Goal: Information Seeking & Learning: Learn about a topic

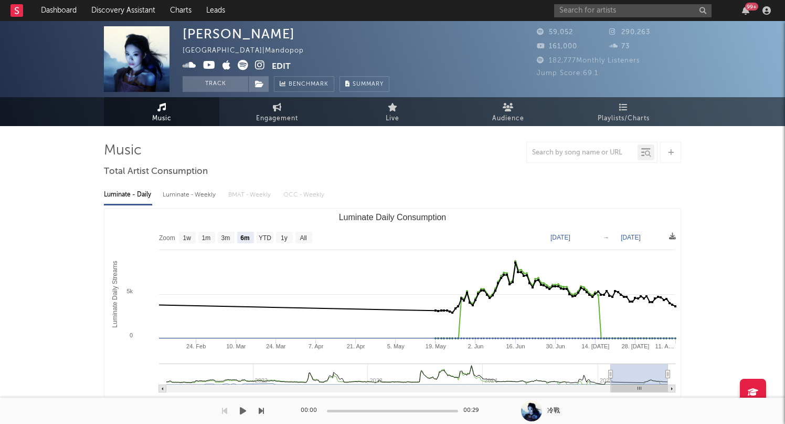
select select "6m"
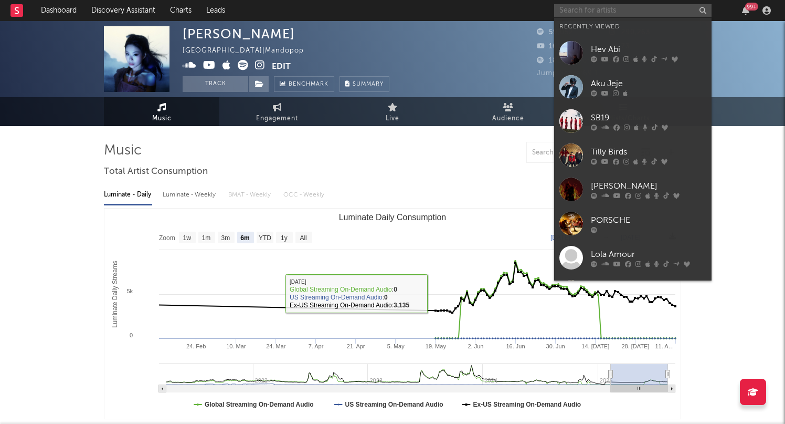
paste input "https://open.spotify.com/artist/5sF2WUeEL2qiV03Vym3727?si=WNIvch-TTriNX5d8qgUVYA"
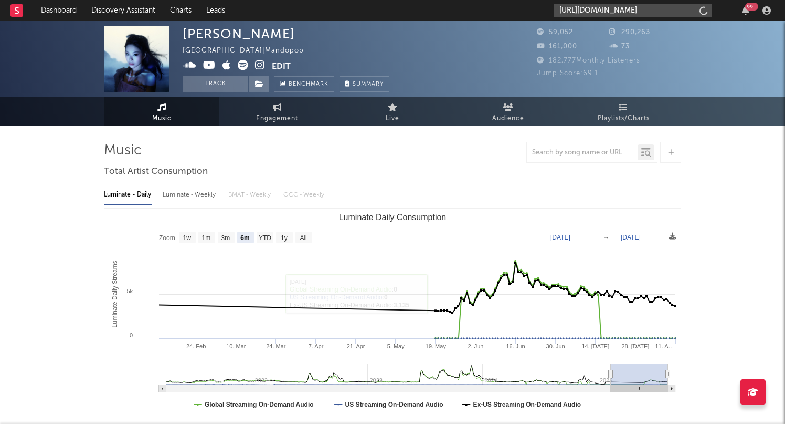
scroll to position [0, 172]
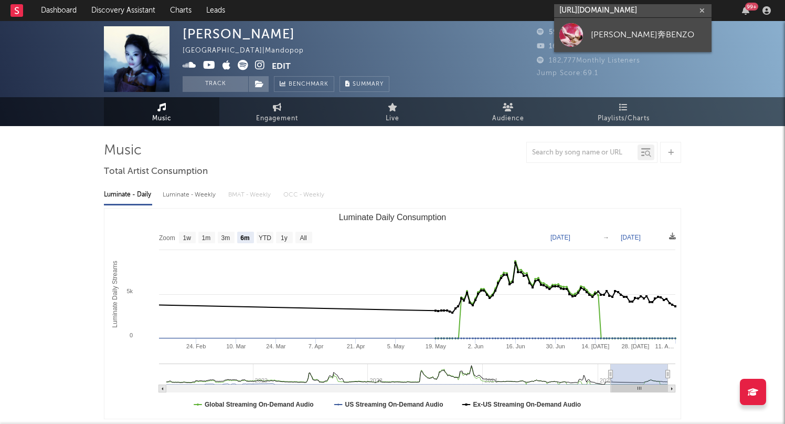
type input "https://open.spotify.com/artist/5sF2WUeEL2qiV03Vym3727?si=WNIvch-TTriNX5d8qgUVYA"
click at [616, 35] on div "[PERSON_NAME]奔BENZO" at bounding box center [649, 34] width 116 height 13
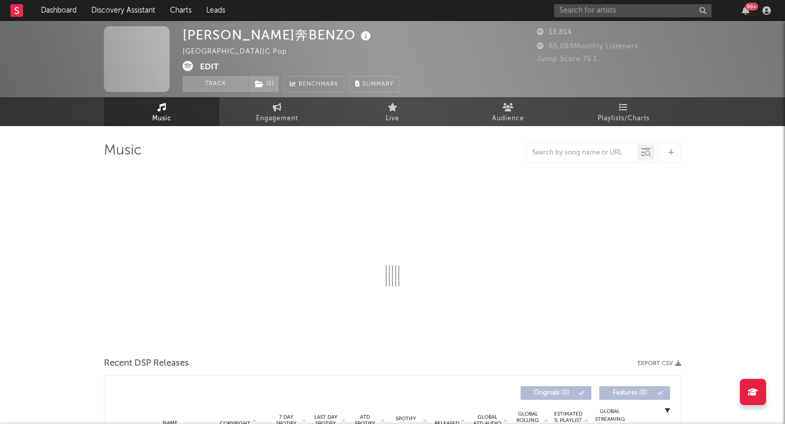
select select "6m"
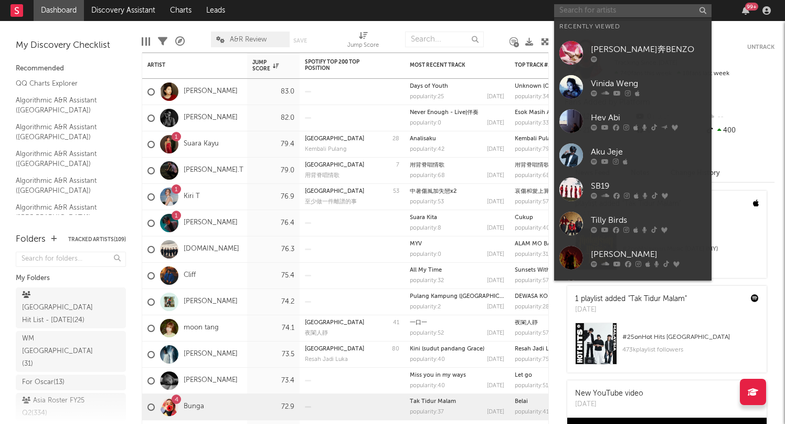
paste input "[URL][DOMAIN_NAME]"
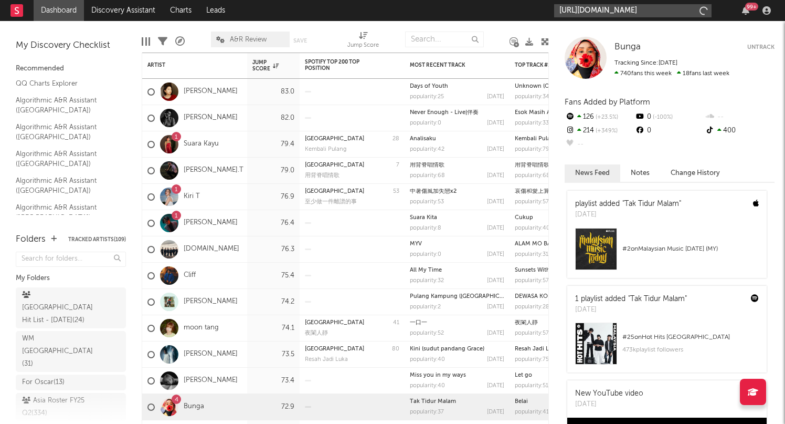
scroll to position [0, 164]
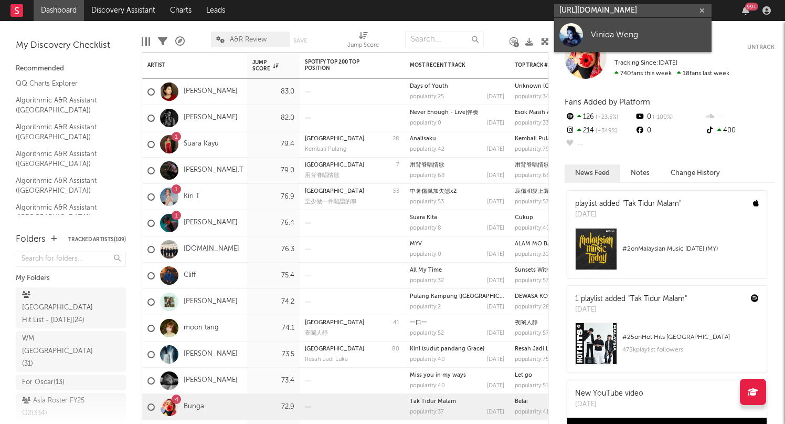
type input "[URL][DOMAIN_NAME]"
click at [632, 23] on link "Vinida Weng" at bounding box center [633, 35] width 158 height 34
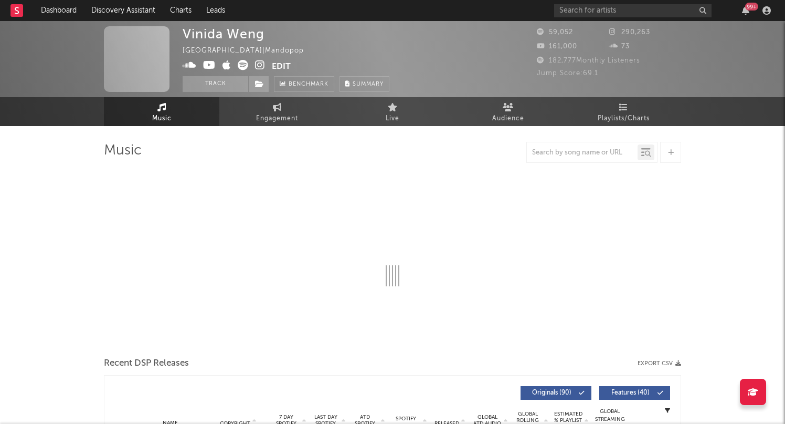
select select "6m"
